Goal: Information Seeking & Learning: Learn about a topic

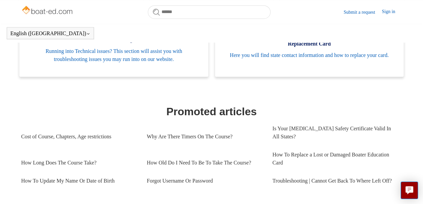
scroll to position [232, 0]
click at [93, 154] on link "How Long Does The Course Take?" at bounding box center [79, 162] width 116 height 18
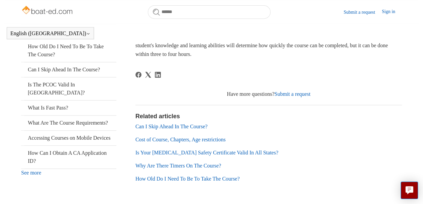
scroll to position [153, 0]
click at [66, 122] on link "What Are The Course Requirements?" at bounding box center [68, 122] width 95 height 15
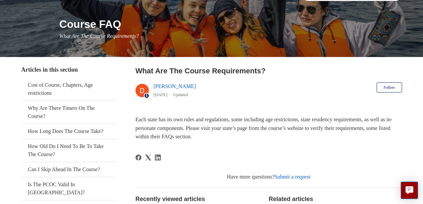
scroll to position [73, 0]
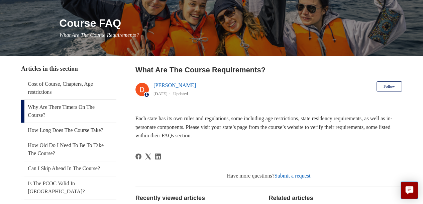
click at [68, 115] on link "Why Are There Timers On The Course?" at bounding box center [68, 111] width 95 height 23
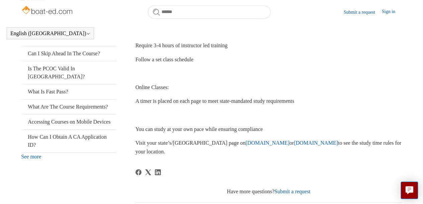
scroll to position [170, 0]
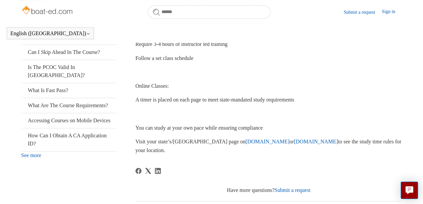
click at [246, 140] on link "Boat-Ed.com" at bounding box center [268, 142] width 44 height 6
